Goal: Task Accomplishment & Management: Manage account settings

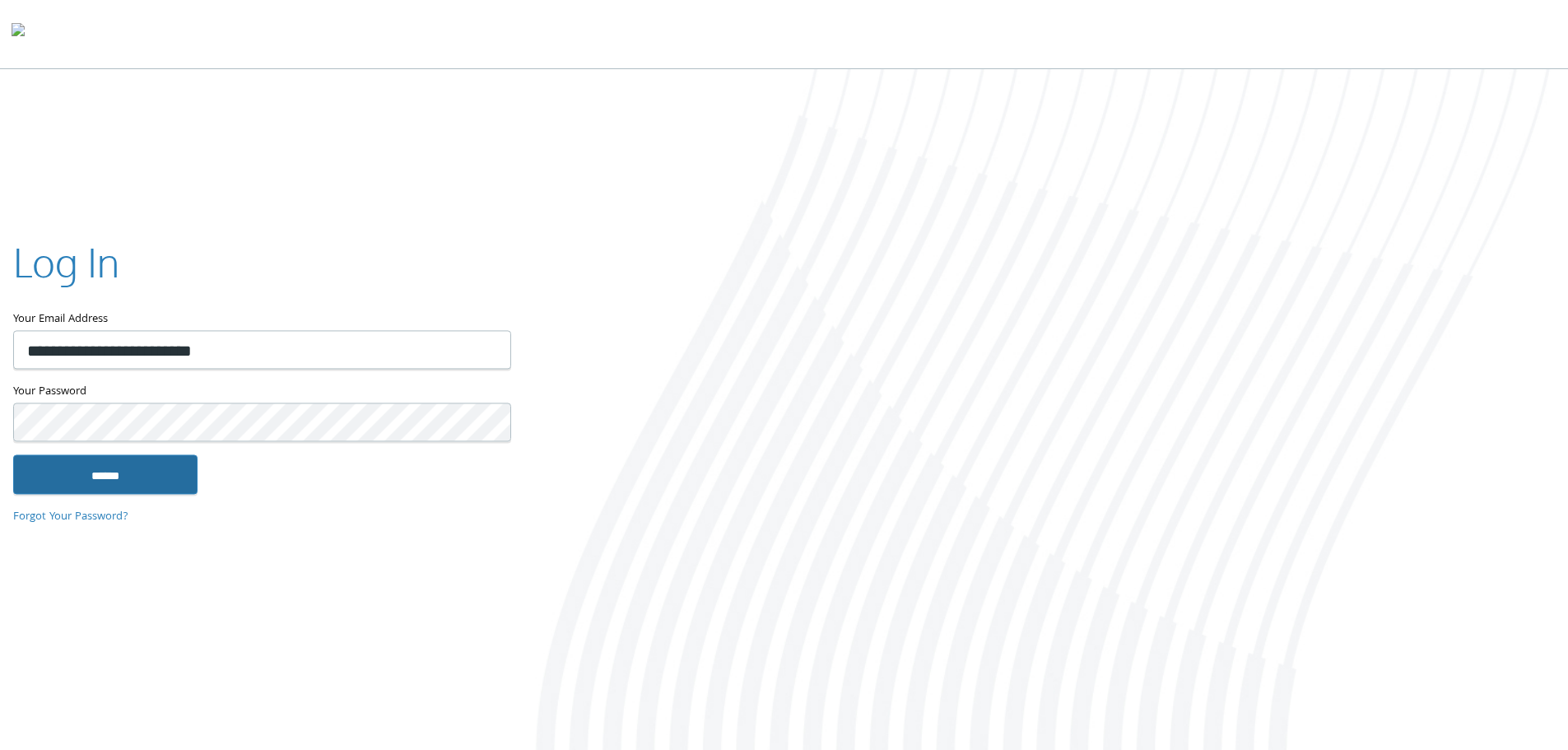
click at [160, 480] on input "******" at bounding box center [104, 474] width 184 height 39
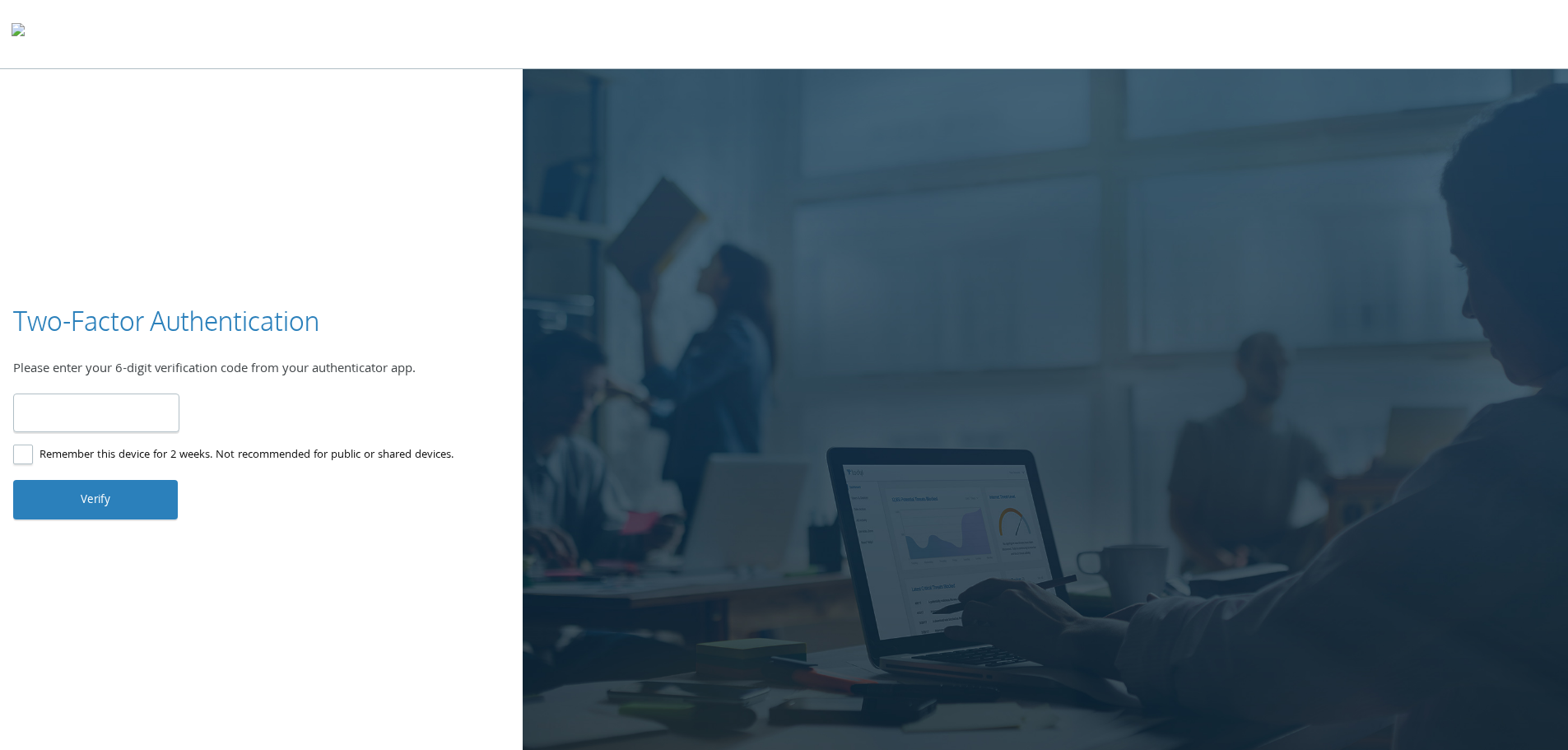
click at [315, 460] on label "Remember this device for 2 weeks. Not recommended for public or shared devices." at bounding box center [233, 455] width 441 height 21
click at [133, 397] on input "number" at bounding box center [96, 413] width 166 height 39
type input "******"
